Goal: Information Seeking & Learning: Find specific fact

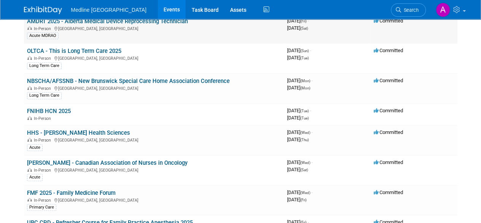
scroll to position [190, 0]
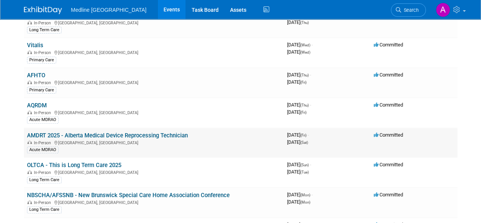
click at [106, 132] on link "AMDRT 2025 - Alberta Medical Device Reprocessing Technician" at bounding box center [107, 135] width 161 height 7
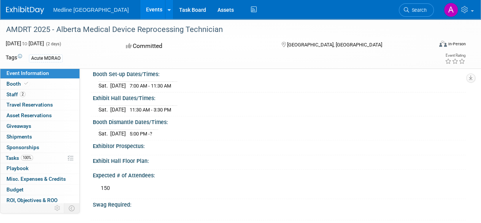
scroll to position [38, 0]
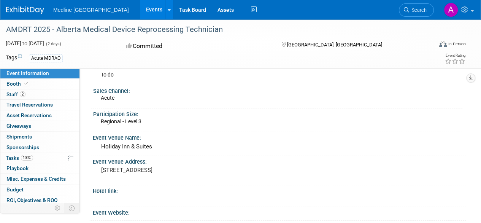
drag, startPoint x: 140, startPoint y: 186, endPoint x: 99, endPoint y: 170, distance: 44.2
click at [99, 170] on div "33 Petrolia Drive, Gasoline Alley, Red Deer County, AB T4E 1B3" at bounding box center [170, 173] width 144 height 17
click at [137, 173] on pre "33 Petrolia Drive, Gasoline Alley, Red Deer County, AB T4E 1B3" at bounding box center [170, 169] width 139 height 7
drag, startPoint x: 147, startPoint y: 185, endPoint x: 101, endPoint y: 168, distance: 49.1
click at [101, 168] on pre "33 Petrolia Drive, Gasoline Alley, Red Deer County, AB T4E 1B3" at bounding box center [170, 169] width 139 height 7
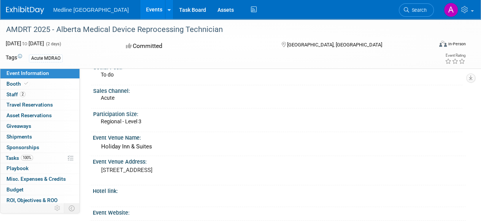
drag, startPoint x: 92, startPoint y: 161, endPoint x: 141, endPoint y: 184, distance: 54.1
click at [141, 184] on div "Event Venue Address: 33 Petrolia Drive, Gasoline Alley, Red Deer County, AB T4E…" at bounding box center [277, 170] width 376 height 29
click at [141, 173] on pre "33 Petrolia Drive, Gasoline Alley, Red Deer County, AB T4E 1B3" at bounding box center [170, 169] width 139 height 7
drag, startPoint x: 131, startPoint y: 180, endPoint x: 91, endPoint y: 159, distance: 44.7
click at [91, 159] on div "Event Venue Address: 33 Petrolia Drive, Gasoline Alley, Red Deer County, AB T4E…" at bounding box center [277, 170] width 376 height 29
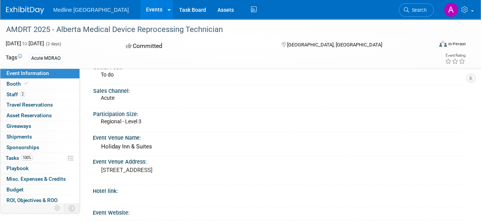
click at [91, 159] on div "Event Venue Address: 33 Petrolia Drive, Gasoline Alley, Red Deer County, AB T4E…" at bounding box center [277, 170] width 376 height 29
drag, startPoint x: 95, startPoint y: 160, endPoint x: 143, endPoint y: 181, distance: 52.6
click at [143, 181] on div "Event Venue Address: 33 Petrolia Drive, Gasoline Alley, Red Deer County, AB T4E…" at bounding box center [277, 170] width 376 height 29
click at [143, 173] on pre "33 Petrolia Drive, Gasoline Alley, Red Deer County, AB T4E 1B3" at bounding box center [170, 169] width 139 height 7
drag, startPoint x: 134, startPoint y: 184, endPoint x: 98, endPoint y: 158, distance: 44.4
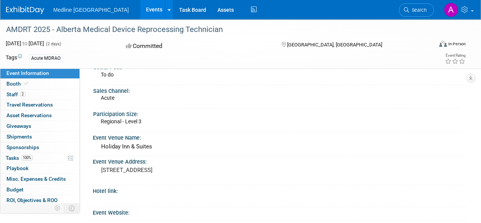
click at [98, 159] on div "Event Venue Address: 33 Petrolia Drive, Gasoline Alley, Red Deer County, AB T4E…" at bounding box center [277, 170] width 376 height 29
click at [144, 169] on pre "33 Petrolia Drive, Gasoline Alley, Red Deer County, AB T4E 1B3" at bounding box center [170, 169] width 139 height 7
drag, startPoint x: 91, startPoint y: 160, endPoint x: 148, endPoint y: 187, distance: 62.6
click at [148, 185] on div "Event Venue Address: 33 Petrolia Drive, Gasoline Alley, Red Deer County, AB T4E…" at bounding box center [277, 170] width 376 height 29
click at [145, 182] on div "33 Petrolia Drive, Gasoline Alley, Red Deer County, AB T4E 1B3" at bounding box center [170, 173] width 144 height 17
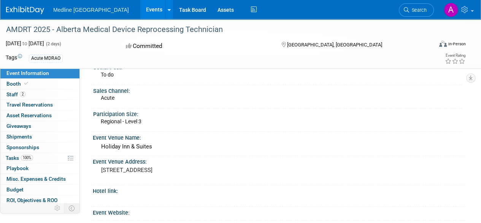
drag, startPoint x: 139, startPoint y: 186, endPoint x: 91, endPoint y: 162, distance: 53.4
click at [91, 162] on div "Event Venue Address: 33 Petrolia Drive, Gasoline Alley, Red Deer County, AB T4E…" at bounding box center [277, 170] width 376 height 29
drag, startPoint x: 90, startPoint y: 160, endPoint x: 166, endPoint y: 186, distance: 79.8
click at [166, 185] on div "Event Venue Address: 33 Petrolia Drive, Gasoline Alley, Red Deer County, AB T4E…" at bounding box center [277, 170] width 376 height 29
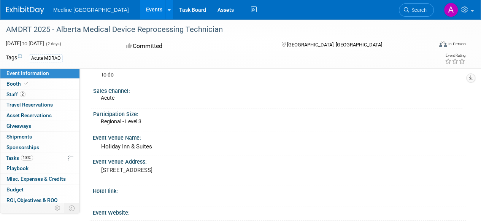
click at [144, 173] on pre "33 Petrolia Drive, Gasoline Alley, Red Deer County, AB T4E 1B3" at bounding box center [170, 169] width 139 height 7
drag, startPoint x: 135, startPoint y: 183, endPoint x: 92, endPoint y: 162, distance: 48.5
click at [92, 162] on div "Event Venue Address: 33 Petrolia Drive, Gasoline Alley, Red Deer County, AB T4E…" at bounding box center [277, 170] width 376 height 29
click at [91, 161] on div "Event Venue Address: 33 Petrolia Drive, Gasoline Alley, Red Deer County, AB T4E…" at bounding box center [277, 170] width 376 height 29
drag, startPoint x: 91, startPoint y: 161, endPoint x: 164, endPoint y: 181, distance: 76.1
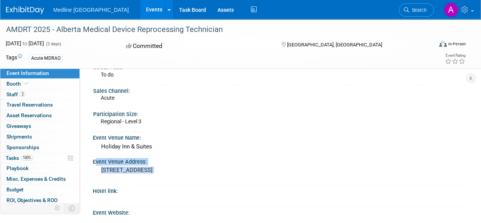
click at [164, 181] on div "Event Venue Address: 33 Petrolia Drive, Gasoline Alley, Red Deer County, AB T4E…" at bounding box center [277, 170] width 376 height 29
click at [137, 173] on pre "33 Petrolia Drive, Gasoline Alley, Red Deer County, AB T4E 1B3" at bounding box center [170, 169] width 139 height 7
drag, startPoint x: 144, startPoint y: 184, endPoint x: 92, endPoint y: 162, distance: 56.8
click at [92, 162] on div "Event Venue Address: 33 Petrolia Drive, Gasoline Alley, Red Deer County, AB T4E…" at bounding box center [277, 170] width 376 height 29
click at [91, 162] on div "Event Venue Address: 33 Petrolia Drive, Gasoline Alley, Red Deer County, AB T4E…" at bounding box center [277, 170] width 376 height 29
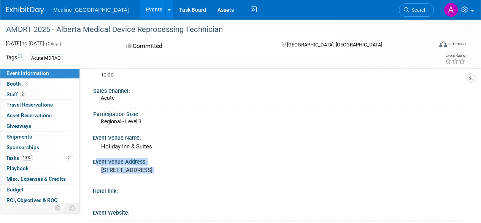
drag, startPoint x: 91, startPoint y: 161, endPoint x: 173, endPoint y: 186, distance: 85.7
click at [173, 185] on div "Event Venue Address: 33 Petrolia Drive, Gasoline Alley, Red Deer County, AB T4E…" at bounding box center [277, 170] width 376 height 29
click at [141, 173] on pre "33 Petrolia Drive, Gasoline Alley, Red Deer County, AB T4E 1B3" at bounding box center [170, 169] width 139 height 7
drag, startPoint x: 154, startPoint y: 186, endPoint x: 97, endPoint y: 170, distance: 59.6
click at [97, 170] on div "33 Petrolia Drive, Gasoline Alley, Red Deer County, AB T4E 1B3" at bounding box center [170, 174] width 155 height 18
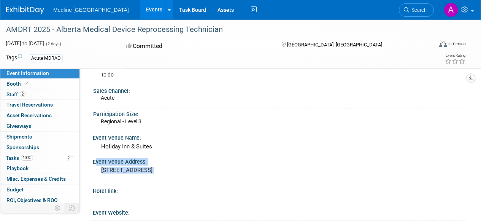
click at [137, 173] on pre "33 Petrolia Drive, Gasoline Alley, Red Deer County, AB T4E 1B3" at bounding box center [170, 169] width 139 height 7
drag, startPoint x: 137, startPoint y: 184, endPoint x: 92, endPoint y: 161, distance: 50.7
click at [92, 161] on div "Event Venue Address: 33 Petrolia Drive, Gasoline Alley, Red Deer County, AB T4E…" at bounding box center [277, 170] width 376 height 29
drag, startPoint x: 94, startPoint y: 136, endPoint x: 176, endPoint y: 183, distance: 94.3
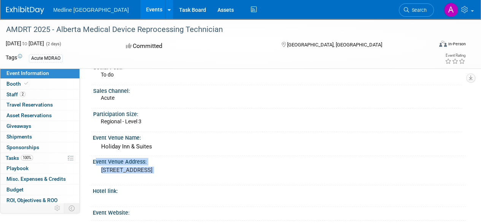
click at [155, 185] on div "Event Venue Address: 33 Petrolia Drive, Gasoline Alley, Red Deer County, AB T4E…" at bounding box center [277, 170] width 376 height 29
drag, startPoint x: 143, startPoint y: 183, endPoint x: 93, endPoint y: 136, distance: 68.8
click at [93, 136] on div "Event Venue Name:" at bounding box center [279, 137] width 373 height 10
drag, startPoint x: 93, startPoint y: 136, endPoint x: 132, endPoint y: 183, distance: 61.5
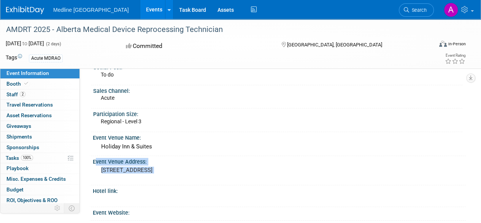
click at [134, 173] on pre "33 Petrolia Drive, Gasoline Alley, Red Deer County, AB T4E 1B3" at bounding box center [170, 169] width 139 height 7
drag, startPoint x: 139, startPoint y: 184, endPoint x: 89, endPoint y: 142, distance: 65.8
click at [92, 139] on div "Event Venue Name: Holiday Inn & Suites" at bounding box center [277, 144] width 376 height 24
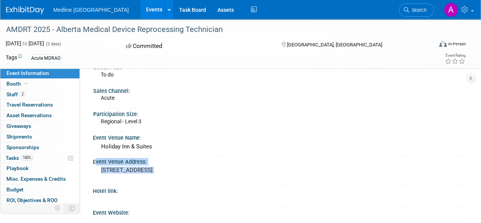
drag, startPoint x: 91, startPoint y: 137, endPoint x: 147, endPoint y: 183, distance: 72.1
click at [135, 173] on pre "33 Petrolia Drive, Gasoline Alley, Red Deer County, AB T4E 1B3" at bounding box center [170, 169] width 139 height 7
drag, startPoint x: 141, startPoint y: 183, endPoint x: 93, endPoint y: 138, distance: 66.2
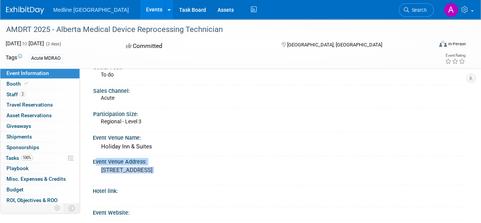
click at [92, 137] on div "Event Venue Name: Holiday Inn & Suites" at bounding box center [277, 144] width 376 height 24
drag, startPoint x: 92, startPoint y: 137, endPoint x: 150, endPoint y: 183, distance: 74.4
click at [140, 173] on pre "33 Petrolia Drive, Gasoline Alley, Red Deer County, AB T4E 1B3" at bounding box center [170, 169] width 139 height 7
drag, startPoint x: 141, startPoint y: 184, endPoint x: 89, endPoint y: 140, distance: 67.7
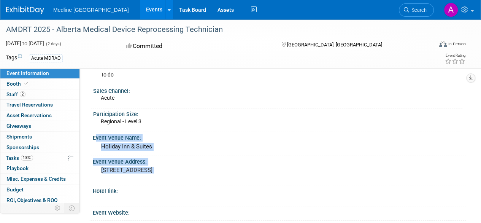
click at [91, 138] on div "Event Venue Name: Holiday Inn & Suites" at bounding box center [277, 144] width 376 height 24
drag, startPoint x: 91, startPoint y: 138, endPoint x: 155, endPoint y: 186, distance: 80.4
click at [156, 182] on div "33 Petrolia Drive, Gasoline Alley, Red Deer County, AB T4E 1B3" at bounding box center [170, 173] width 144 height 17
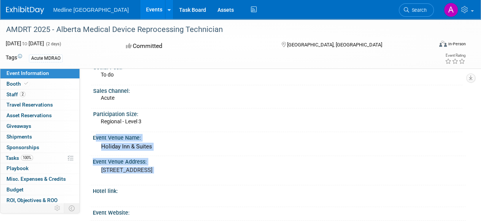
drag, startPoint x: 166, startPoint y: 183, endPoint x: 91, endPoint y: 140, distance: 86.0
click at [91, 140] on div "Event Venue Name: Holiday Inn & Suites" at bounding box center [277, 144] width 376 height 24
drag, startPoint x: 86, startPoint y: 136, endPoint x: 141, endPoint y: 172, distance: 65.9
click at [141, 172] on div "Status: Waiting for information Social Post: To do Sales Channel: Acute Partici…" at bounding box center [273, 109] width 386 height 158
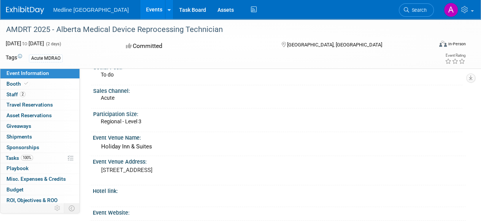
click at [140, 182] on div "33 Petrolia Drive, Gasoline Alley, Red Deer County, AB T4E 1B3" at bounding box center [170, 173] width 144 height 17
drag, startPoint x: 142, startPoint y: 184, endPoint x: 108, endPoint y: 143, distance: 54.0
drag, startPoint x: 91, startPoint y: 136, endPoint x: 149, endPoint y: 186, distance: 76.8
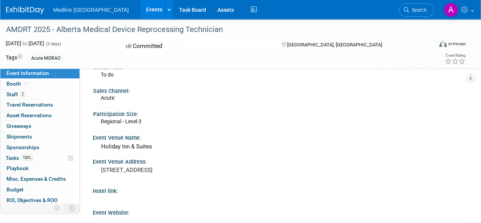
click at [149, 173] on pre "33 Petrolia Drive, Gasoline Alley, Red Deer County, AB T4E 1B3" at bounding box center [170, 169] width 139 height 7
